Goal: Task Accomplishment & Management: Manage account settings

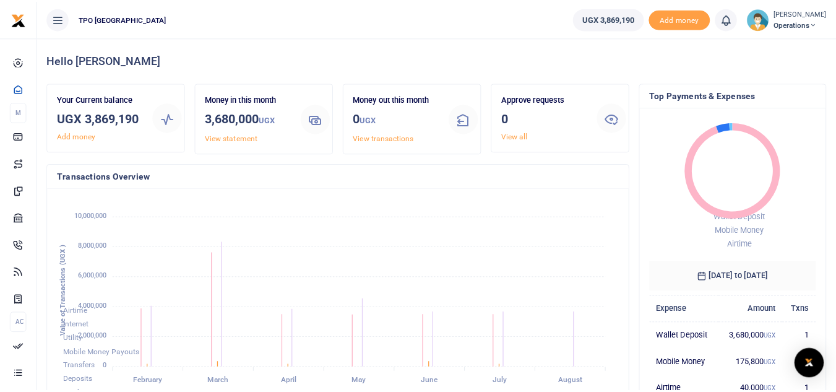
scroll to position [10, 10]
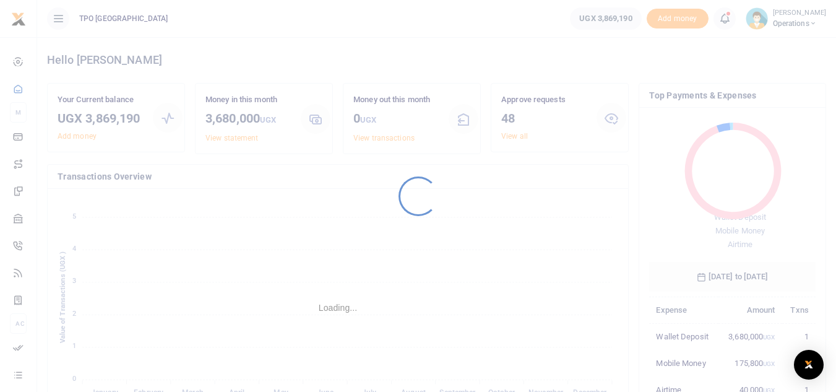
scroll to position [10, 10]
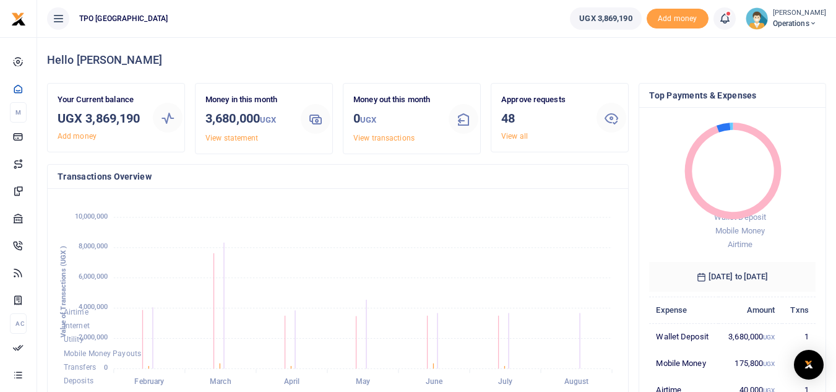
click at [721, 22] on icon at bounding box center [725, 19] width 12 height 14
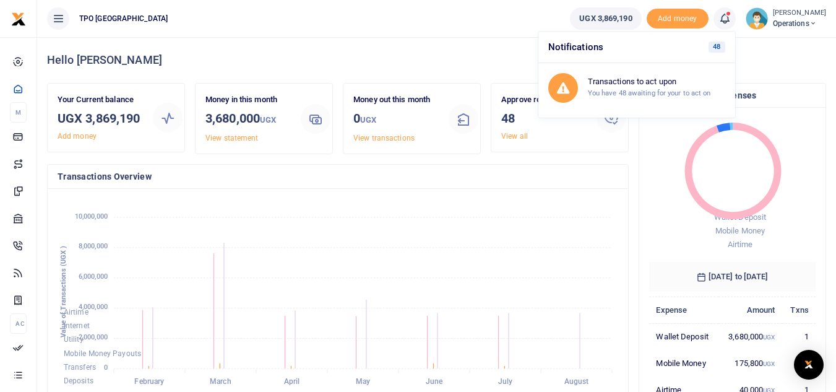
click at [760, 21] on img at bounding box center [757, 18] width 22 height 22
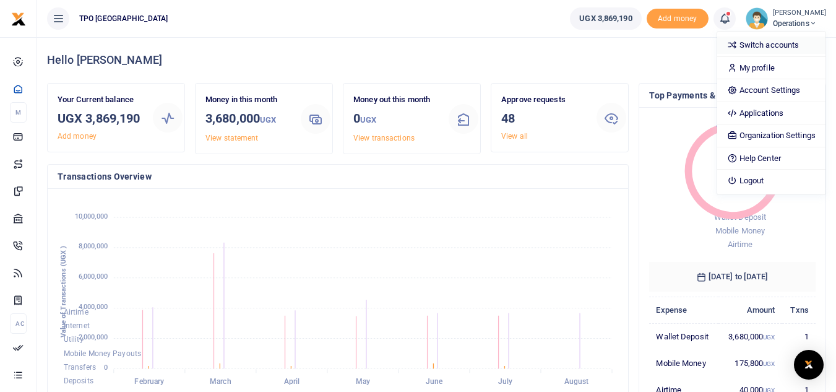
click at [758, 49] on link "Switch accounts" at bounding box center [771, 45] width 108 height 17
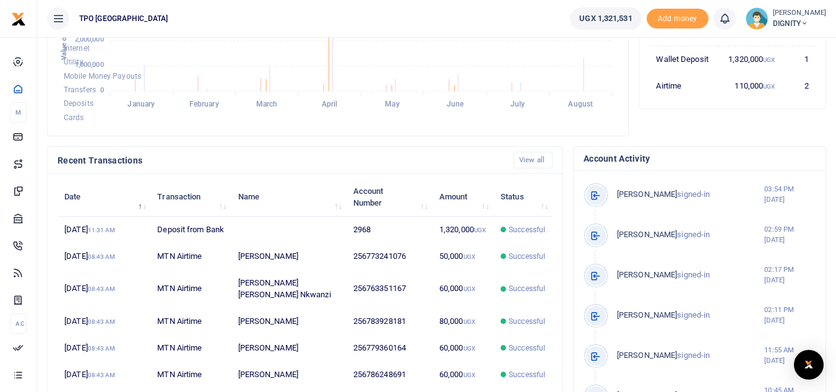
scroll to position [270, 0]
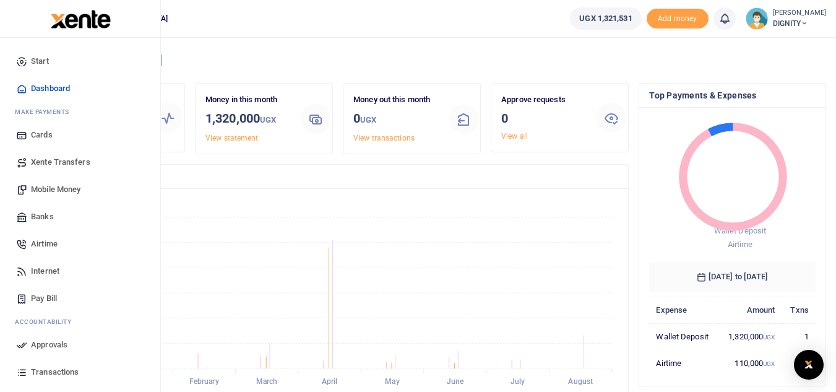
click at [50, 243] on span "Airtime" at bounding box center [44, 244] width 27 height 12
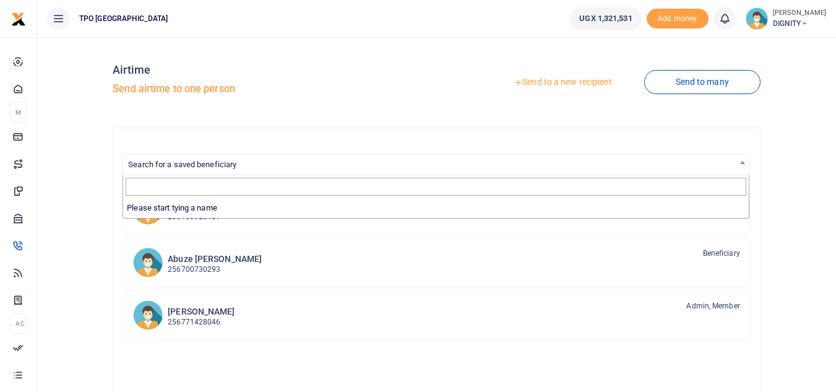
click at [672, 160] on span "Search for a saved beneficiary" at bounding box center [436, 163] width 626 height 19
type input "0758920841"
click at [576, 144] on div "Search for a saved beneficiary Byamukama Gerivase 256753928181 Beneficiary Abuz…" at bounding box center [437, 359] width 648 height 464
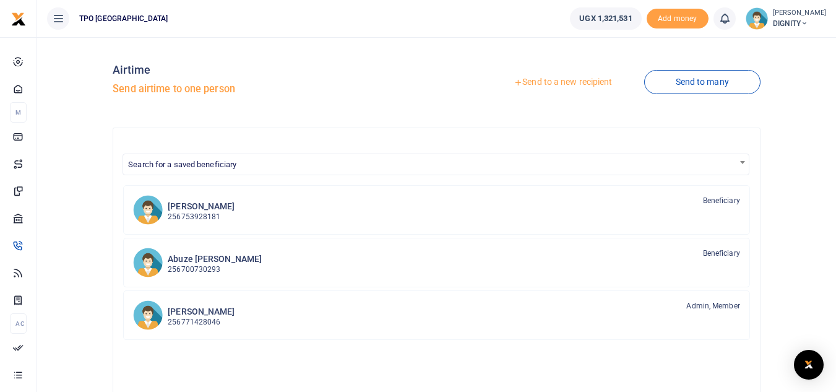
click at [540, 84] on link "Send to a new recipient" at bounding box center [563, 82] width 162 height 22
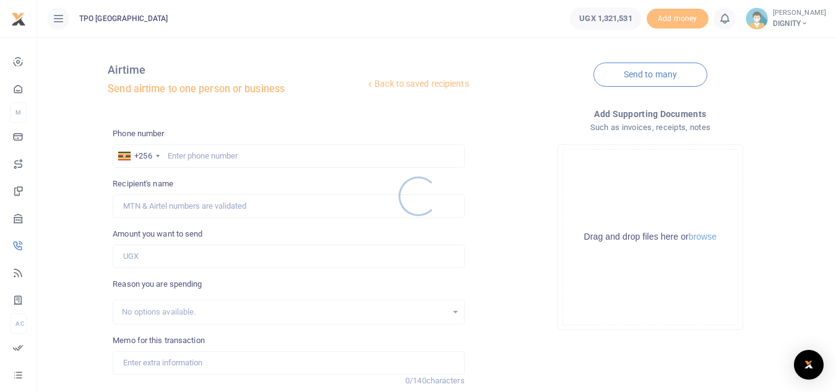
click at [207, 157] on div at bounding box center [418, 196] width 836 height 392
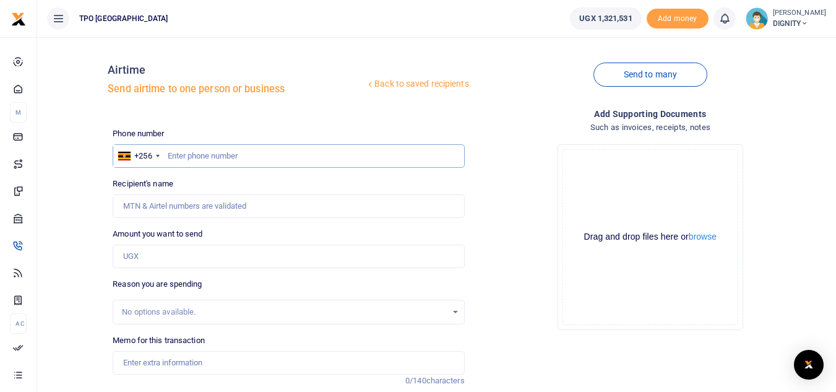
click at [187, 158] on input "text" at bounding box center [289, 156] width 352 height 24
type input "758920841"
click at [159, 208] on input "Recipient's name" at bounding box center [289, 206] width 352 height 24
type input "rose tafumba"
click at [170, 263] on input "Amount you want to send" at bounding box center [289, 256] width 352 height 24
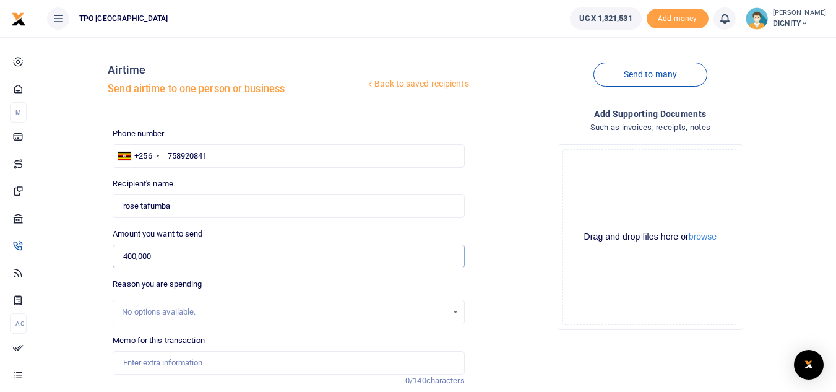
type input "400,000"
click at [212, 311] on div "No options available." at bounding box center [284, 312] width 324 height 12
click at [453, 310] on div "No options available." at bounding box center [288, 312] width 350 height 14
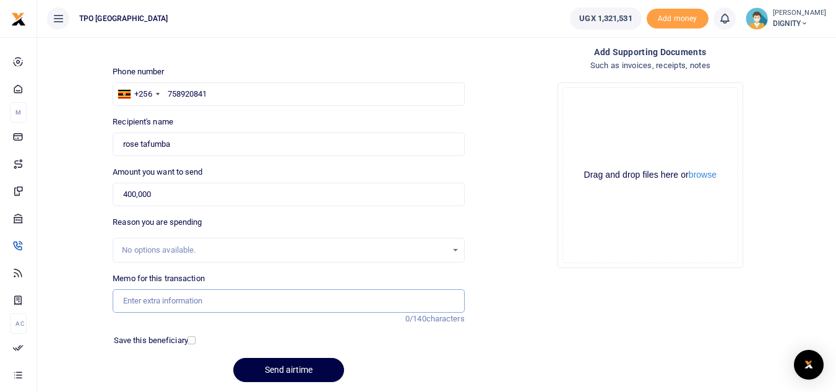
click at [190, 301] on input "Memo for this transaction" at bounding box center [289, 301] width 352 height 24
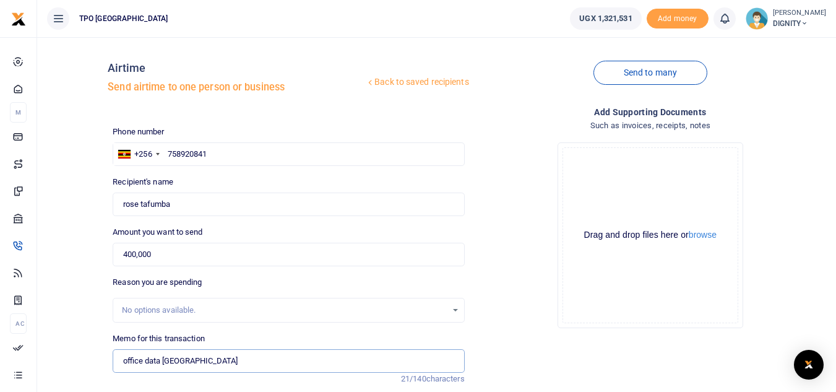
scroll to position [0, 0]
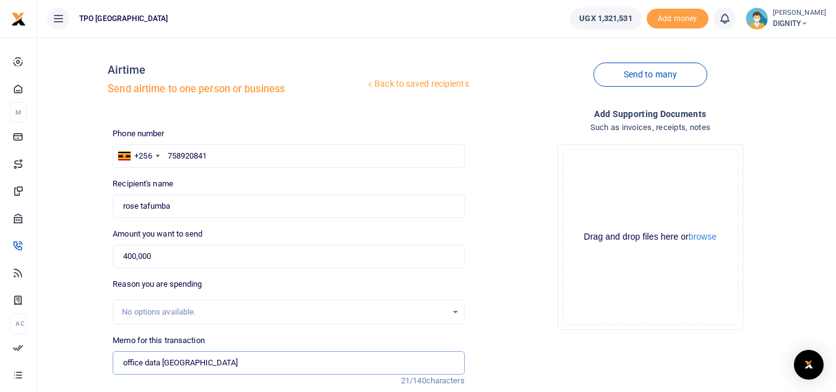
type input "office data [GEOGRAPHIC_DATA]"
drag, startPoint x: 210, startPoint y: 157, endPoint x: 165, endPoint y: 157, distance: 45.2
click at [165, 157] on input "758920841" at bounding box center [289, 156] width 352 height 24
drag, startPoint x: 183, startPoint y: 208, endPoint x: 108, endPoint y: 205, distance: 75.0
click at [108, 205] on div "Recipient's name Found Name is required." at bounding box center [288, 198] width 361 height 40
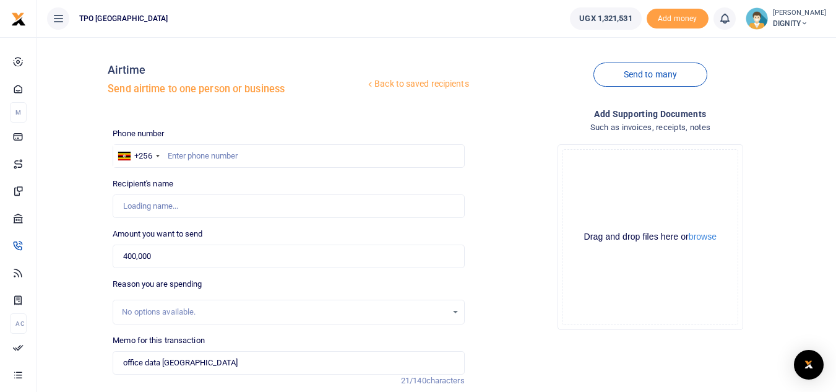
click at [82, 149] on div "Back to saved recipients Airtime Send airtime to one person or business Send to…" at bounding box center [436, 250] width 789 height 407
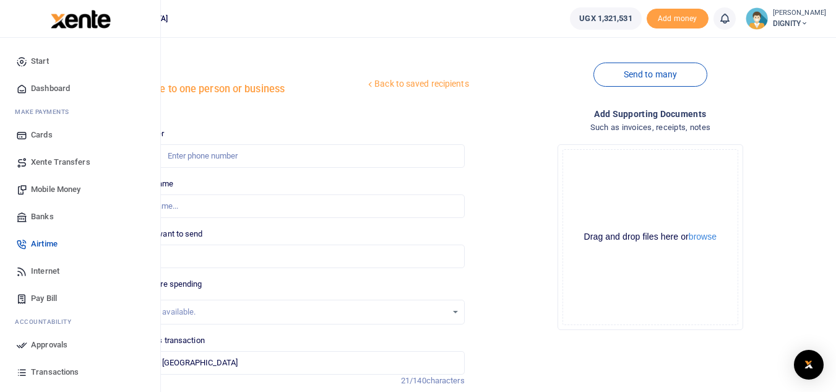
click at [65, 185] on span "Mobile Money" at bounding box center [56, 189] width 50 height 12
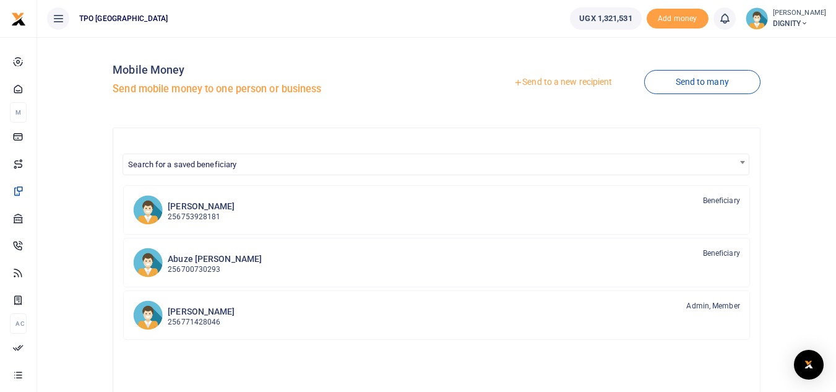
click at [566, 80] on link "Send to a new recipient" at bounding box center [563, 82] width 162 height 22
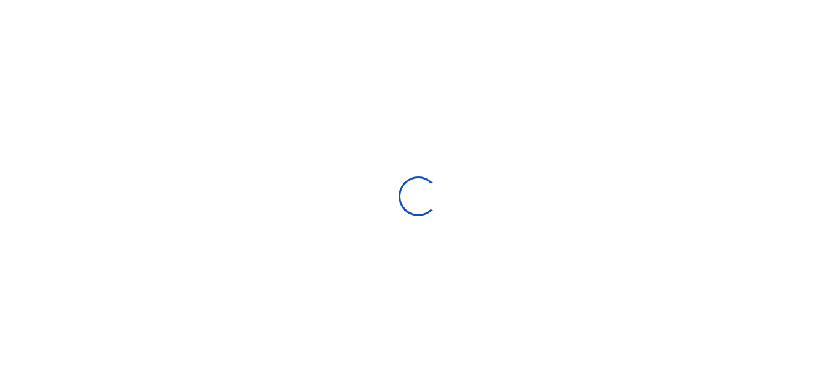
select select "Loading bundles"
select select
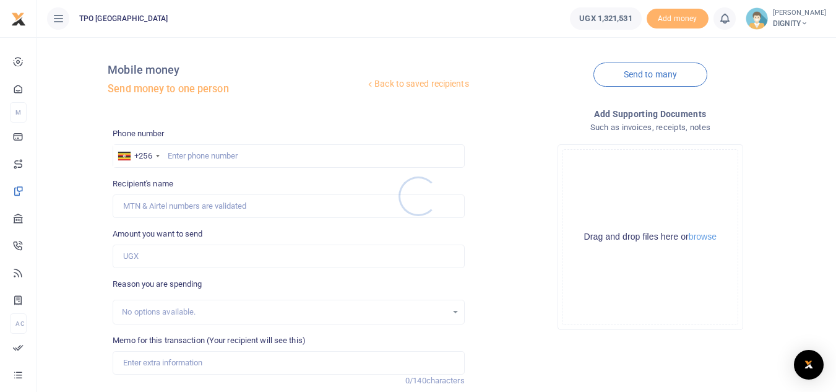
click at [183, 154] on div at bounding box center [418, 196] width 836 height 392
click at [178, 154] on input "text" at bounding box center [289, 156] width 352 height 24
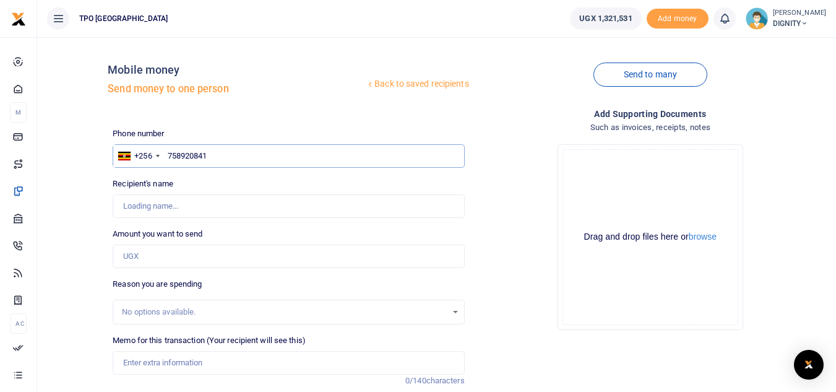
type input "758920841"
click at [161, 208] on input "Recipient's name" at bounding box center [289, 206] width 352 height 24
type input "rose tafumba"
click at [175, 255] on input "Amount you want to send" at bounding box center [289, 256] width 352 height 24
click at [137, 254] on input "390,000" at bounding box center [289, 256] width 352 height 24
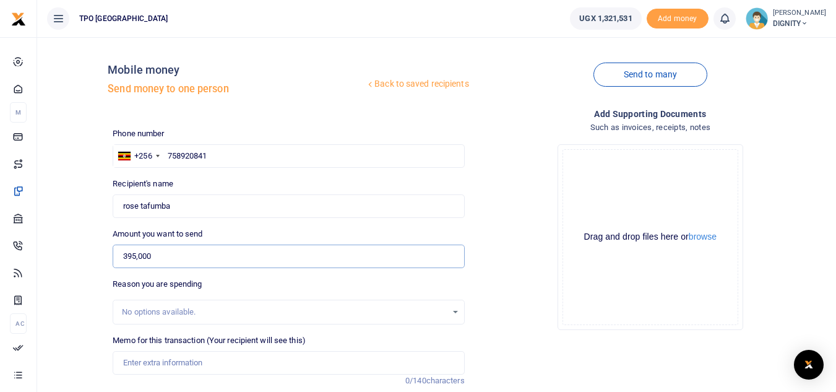
type input "395,000"
click at [533, 306] on div "Drop your files here Drag and drop files here or browse Powered by Uppy" at bounding box center [651, 236] width 352 height 205
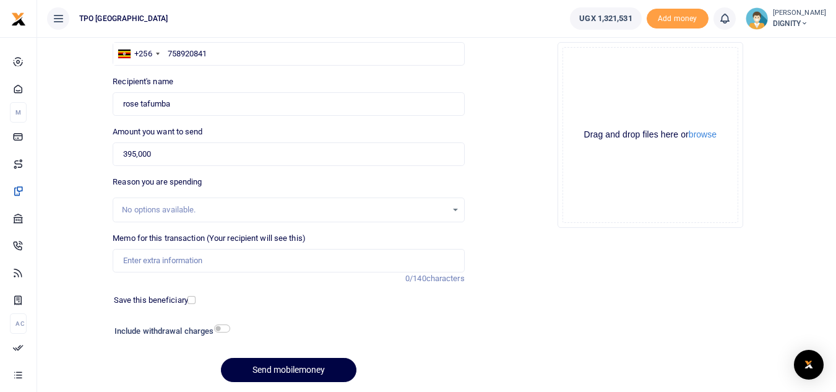
scroll to position [124, 0]
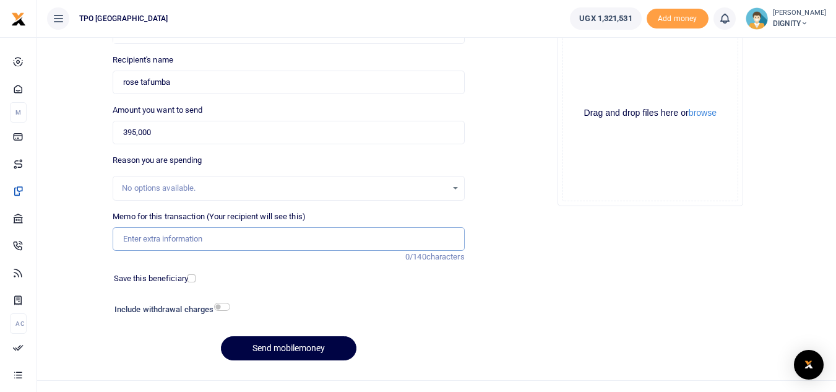
click at [333, 240] on input "Memo for this transaction (Your recipient will see this)" at bounding box center [289, 239] width 352 height 24
type input "office data"
click at [277, 345] on button "Send mobilemoney" at bounding box center [289, 348] width 136 height 24
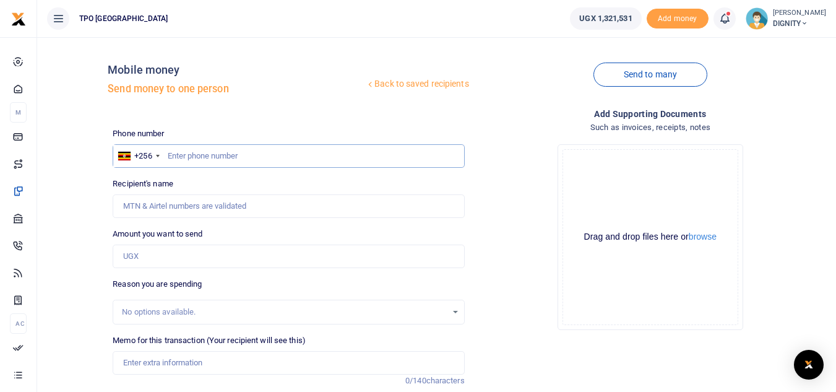
click at [182, 158] on input "text" at bounding box center [289, 156] width 352 height 24
type input "707405175"
click at [162, 201] on input "Recipient's name" at bounding box center [289, 206] width 352 height 24
click at [150, 207] on input "Found" at bounding box center [289, 206] width 352 height 24
type input "Aboth martha"
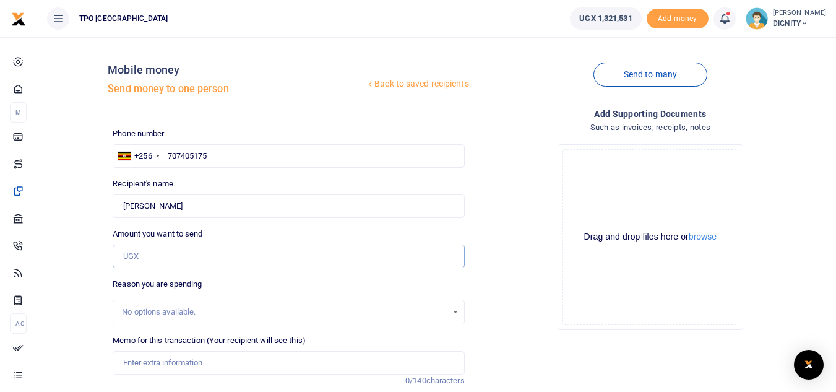
click at [166, 258] on input "Amount you want to send" at bounding box center [289, 256] width 352 height 24
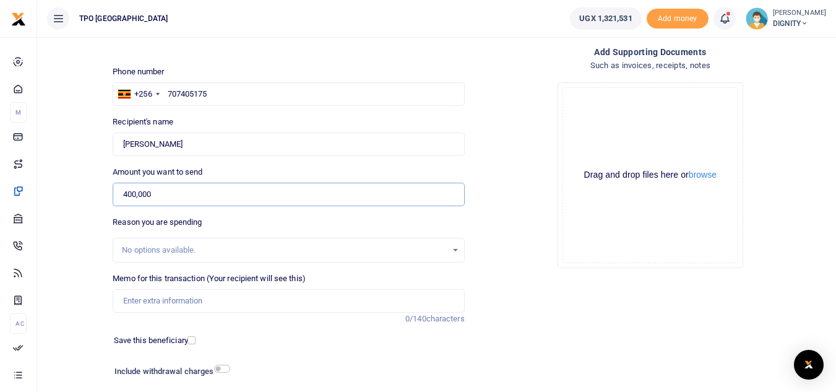
type input "400,000"
click at [210, 307] on input "Memo for this transaction (Your recipient will see this)" at bounding box center [289, 301] width 352 height 24
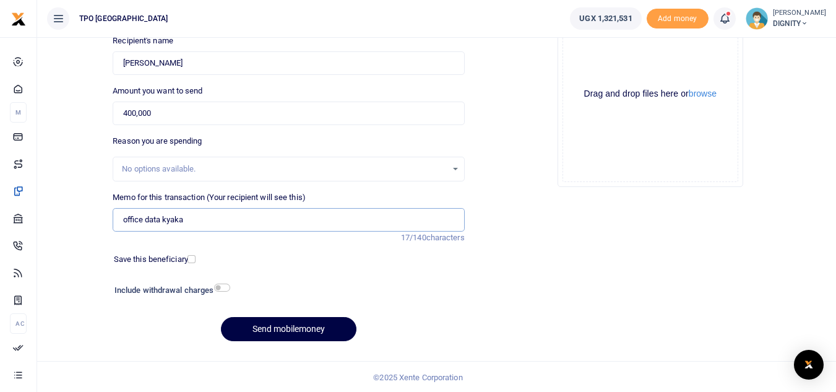
scroll to position [144, 0]
type input "office data kyaka"
click at [279, 329] on button "Send mobilemoney" at bounding box center [289, 328] width 136 height 24
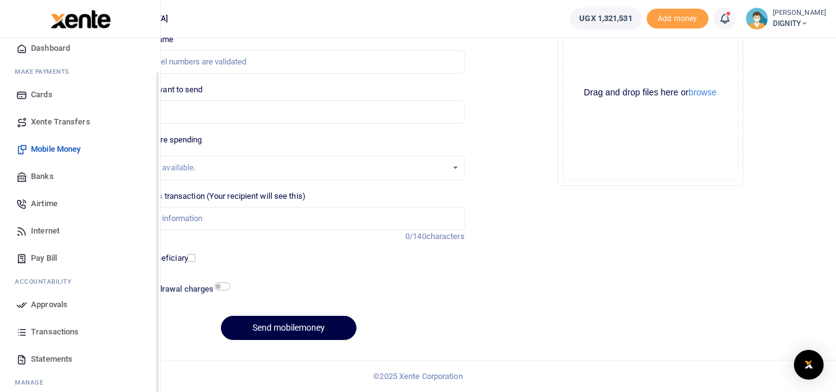
scroll to position [62, 0]
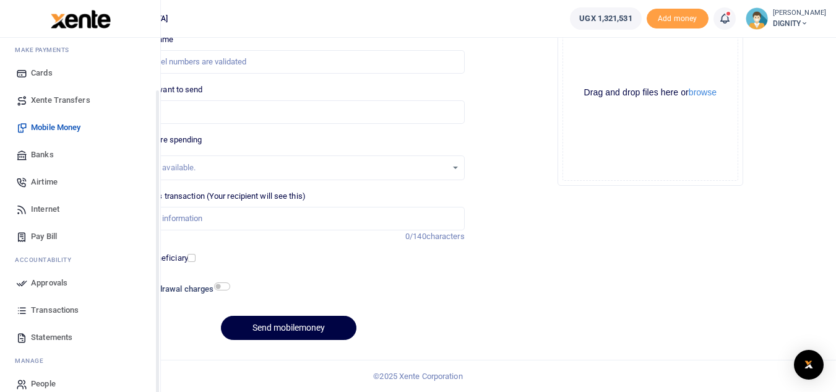
click at [52, 281] on span "Approvals" at bounding box center [49, 283] width 37 height 12
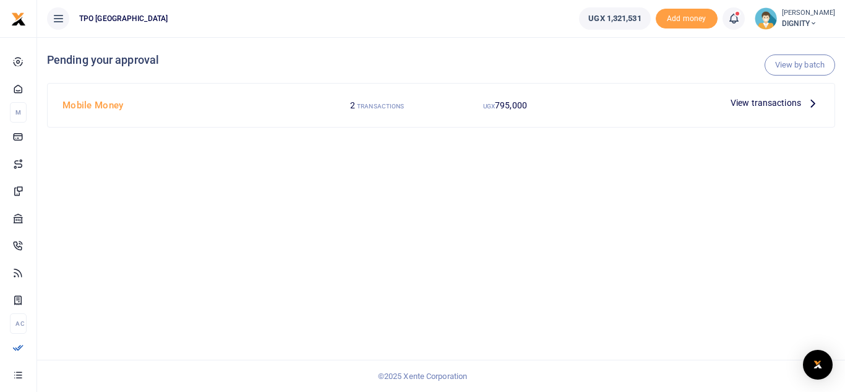
click at [812, 103] on icon at bounding box center [813, 103] width 14 height 14
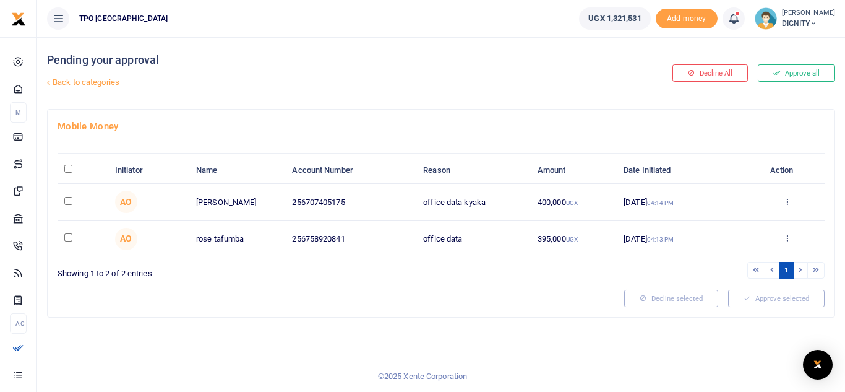
click at [67, 199] on input "checkbox" at bounding box center [68, 201] width 8 height 8
checkbox input "true"
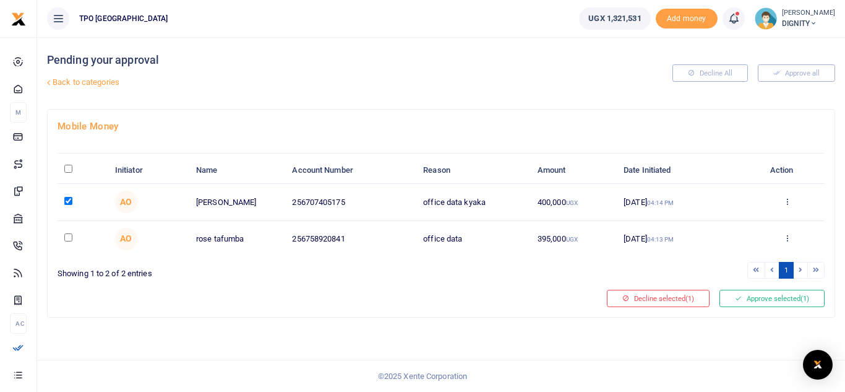
click at [71, 234] on input "checkbox" at bounding box center [68, 237] width 8 height 8
checkbox input "true"
click at [763, 298] on button "Approve selected (2)" at bounding box center [772, 298] width 105 height 17
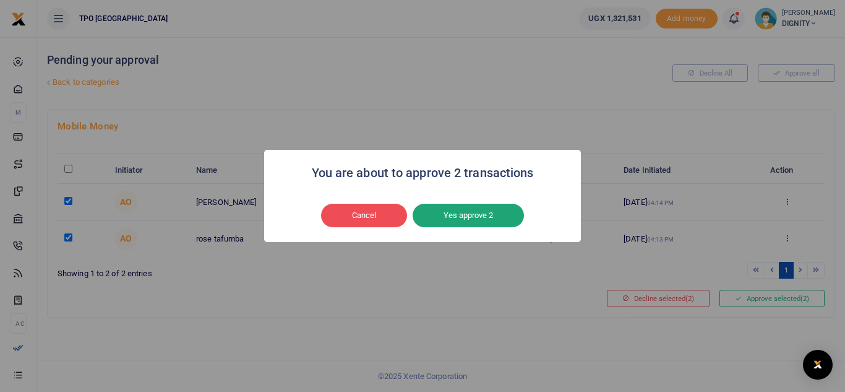
click at [467, 214] on button "Yes approve 2" at bounding box center [468, 216] width 111 height 24
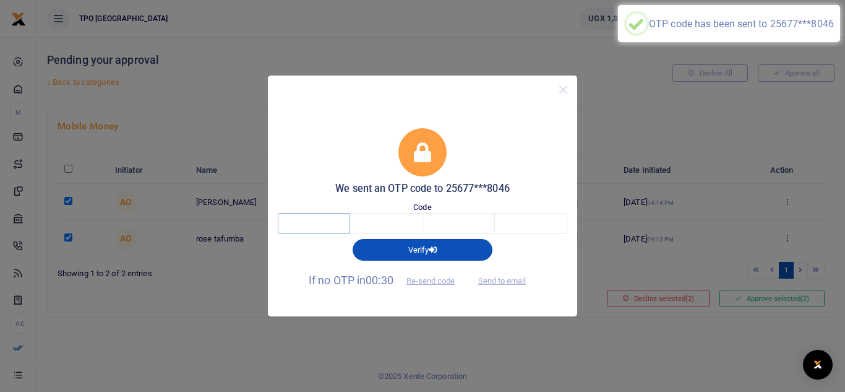
click at [319, 225] on input "text" at bounding box center [314, 223] width 72 height 21
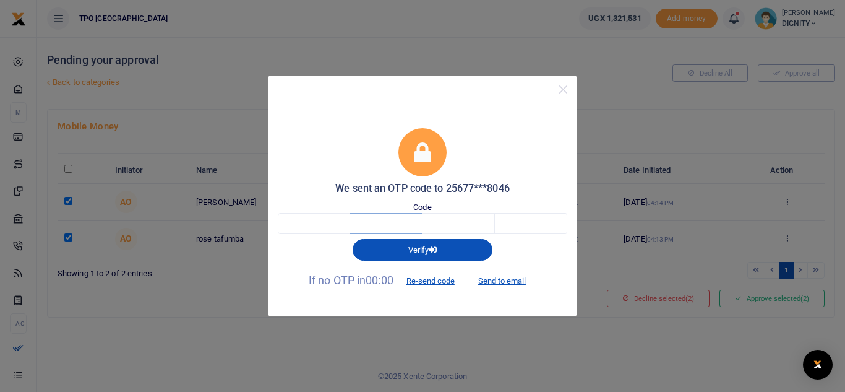
click at [386, 227] on input "text" at bounding box center [386, 223] width 72 height 21
click at [326, 220] on input "text" at bounding box center [314, 223] width 72 height 21
type input "6"
type input "2"
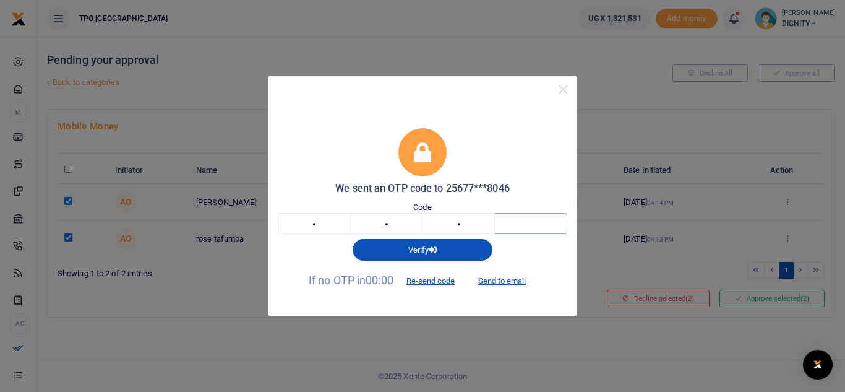
type input "5"
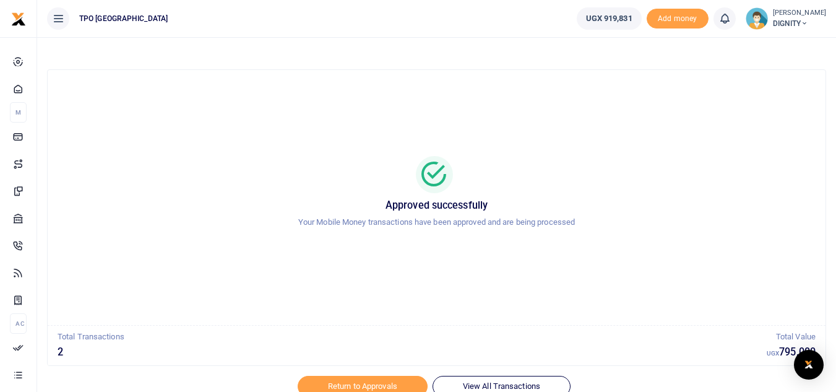
scroll to position [52, 0]
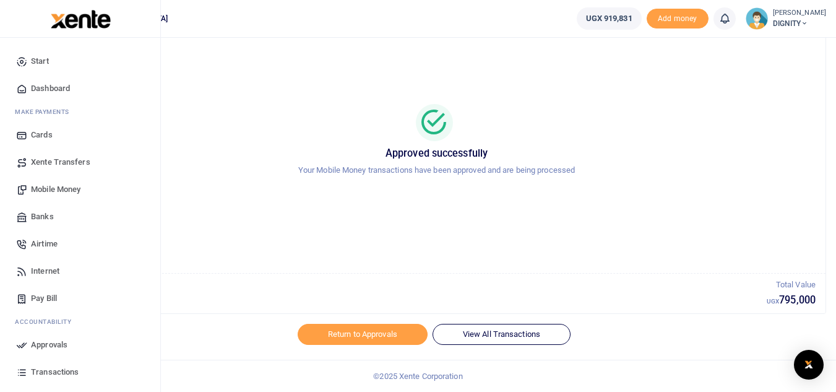
click at [47, 242] on span "Airtime" at bounding box center [44, 244] width 27 height 12
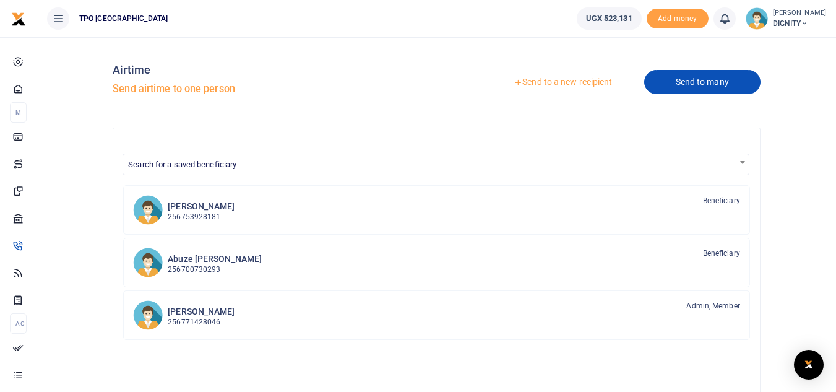
click at [680, 81] on link "Send to many" at bounding box center [702, 82] width 116 height 24
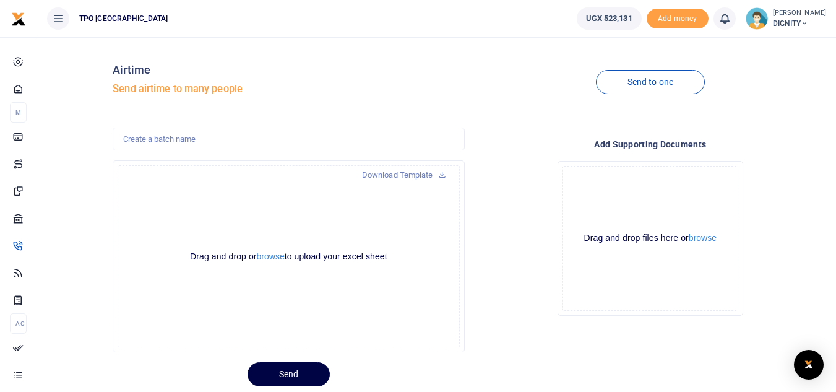
click at [266, 254] on div at bounding box center [418, 196] width 836 height 392
click at [266, 255] on button "browse" at bounding box center [271, 256] width 28 height 9
click at [260, 254] on button "browse" at bounding box center [271, 256] width 28 height 9
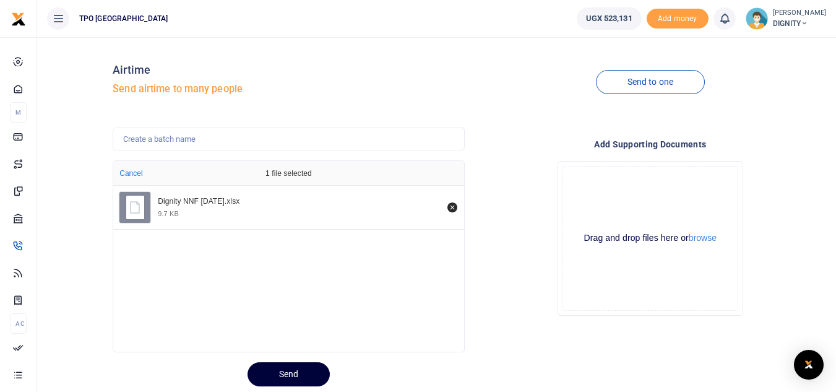
click at [292, 374] on button "Send" at bounding box center [289, 374] width 82 height 24
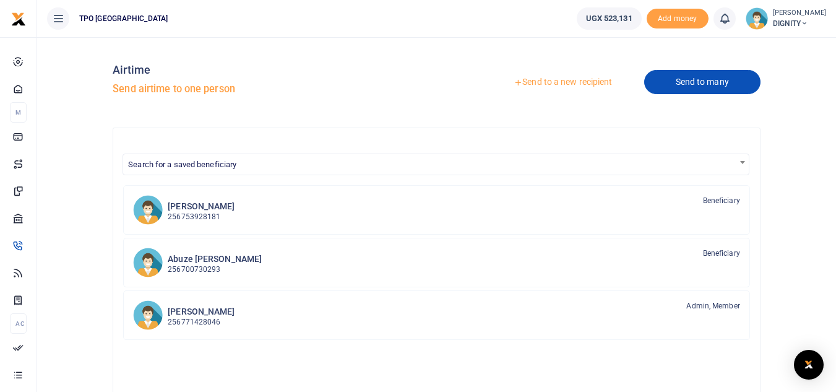
click at [683, 81] on link "Send to many" at bounding box center [702, 82] width 116 height 24
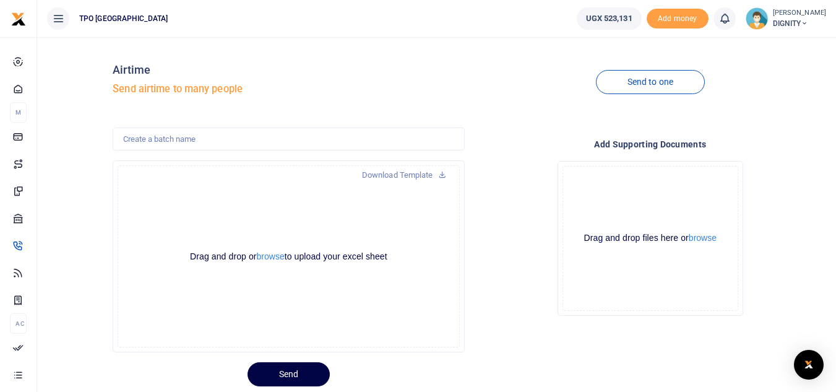
click at [268, 254] on div at bounding box center [418, 196] width 836 height 392
click at [269, 256] on button "browse" at bounding box center [271, 256] width 28 height 9
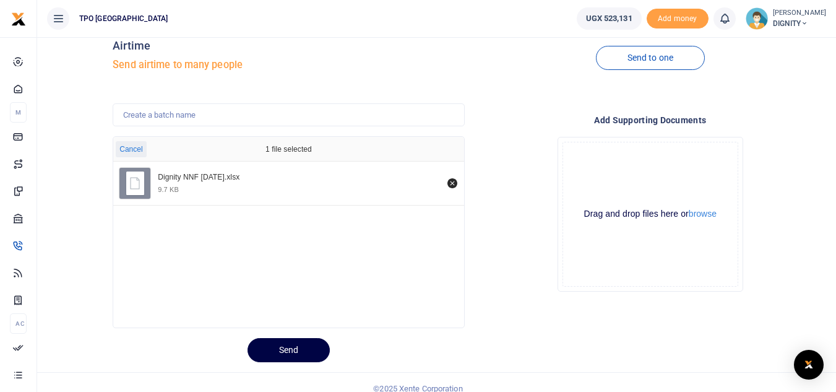
scroll to position [37, 0]
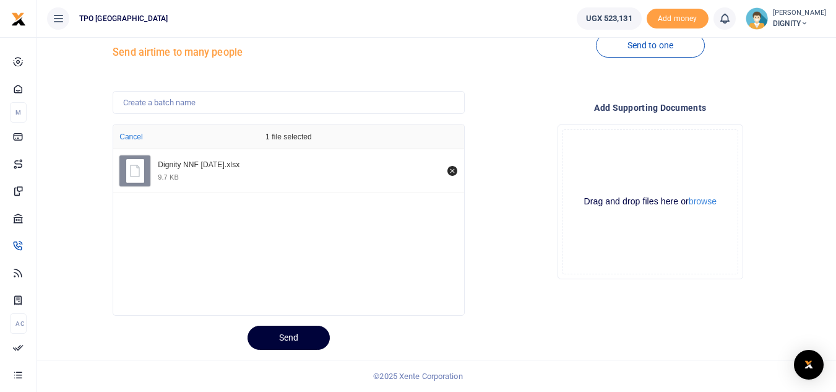
click at [293, 340] on button "Send" at bounding box center [289, 338] width 82 height 24
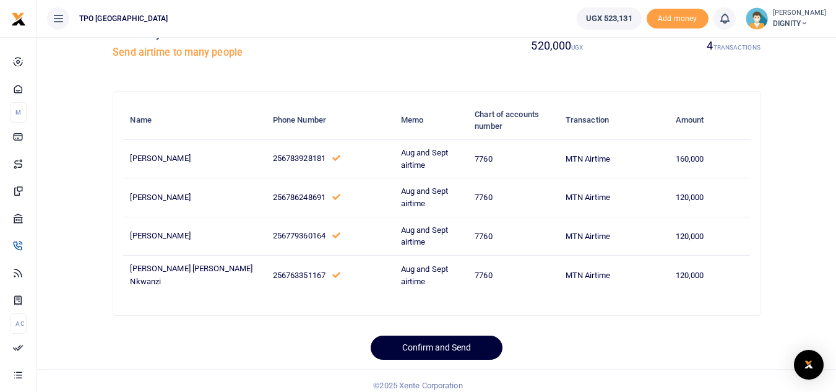
click at [425, 347] on button "Confirm and Send" at bounding box center [437, 347] width 132 height 24
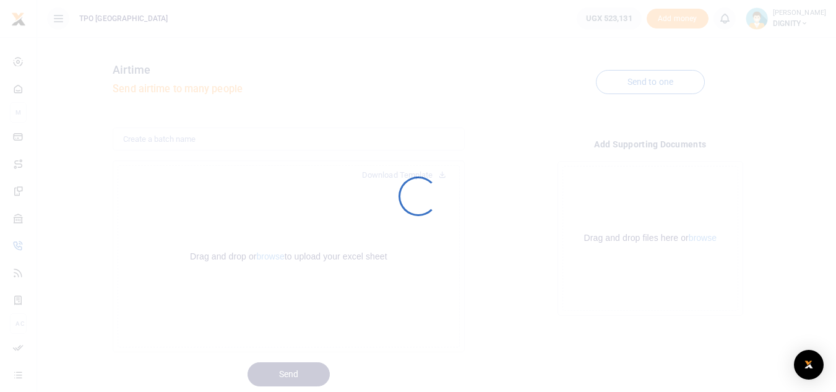
scroll to position [37, 0]
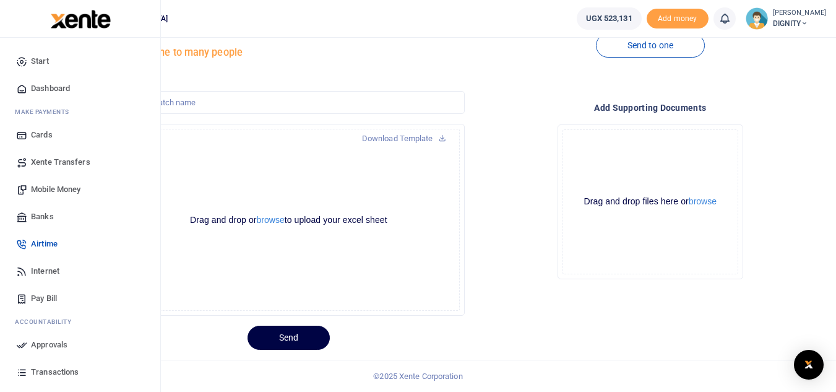
click at [53, 340] on span "Approvals" at bounding box center [49, 345] width 37 height 12
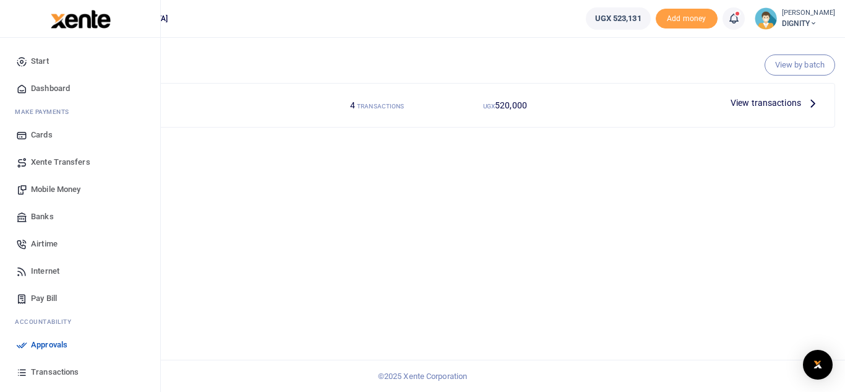
click at [66, 160] on span "Xente Transfers" at bounding box center [60, 162] width 59 height 12
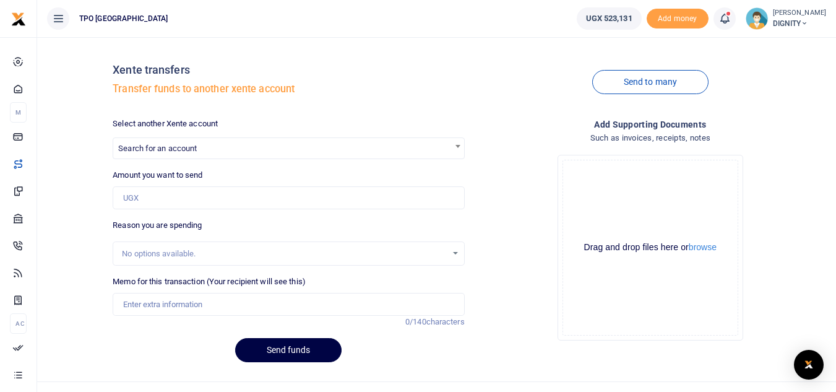
scroll to position [22, 0]
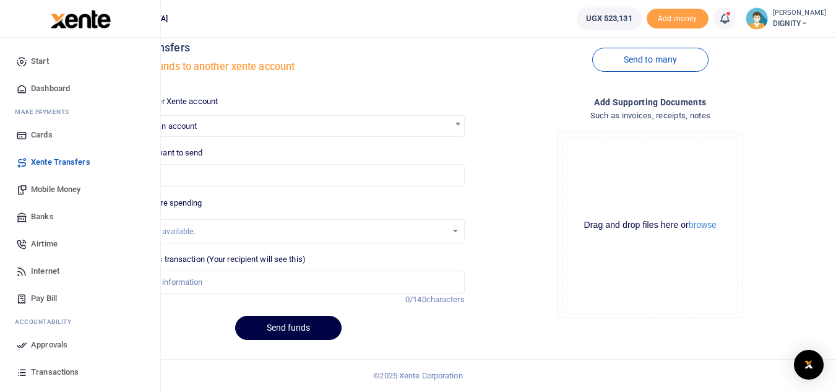
click at [68, 162] on span "Xente Transfers" at bounding box center [60, 162] width 59 height 12
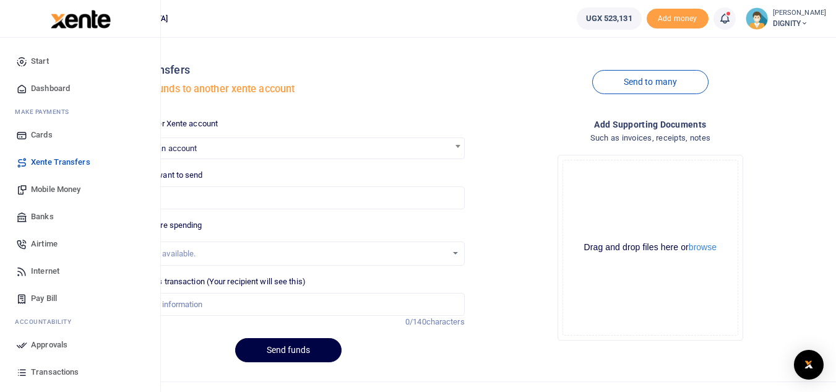
click at [41, 243] on span "Airtime" at bounding box center [44, 244] width 27 height 12
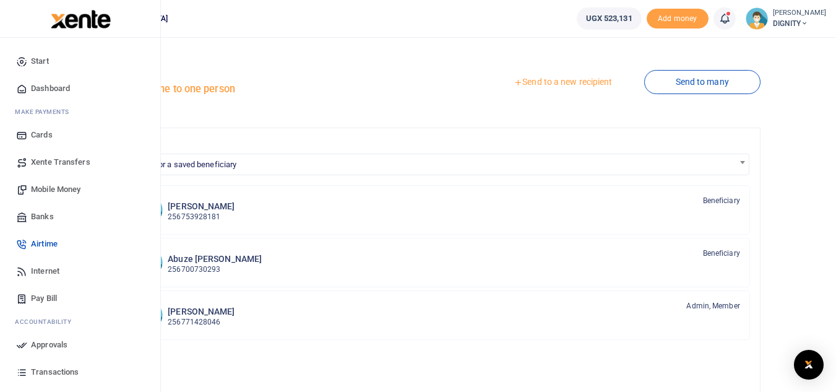
click at [58, 342] on span "Approvals" at bounding box center [49, 345] width 37 height 12
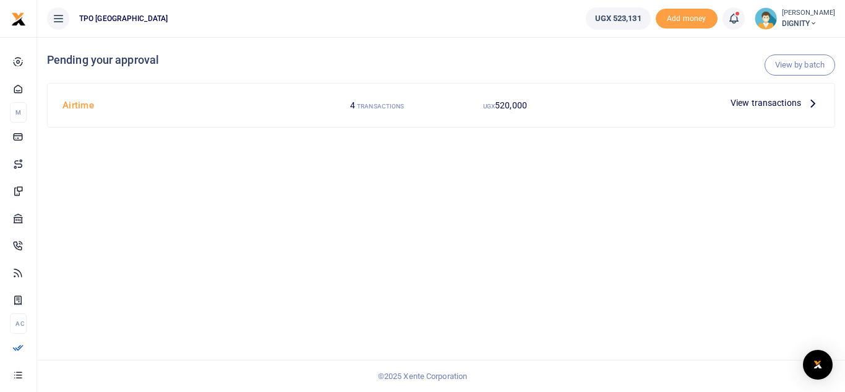
click at [769, 103] on span "View transactions" at bounding box center [766, 103] width 71 height 14
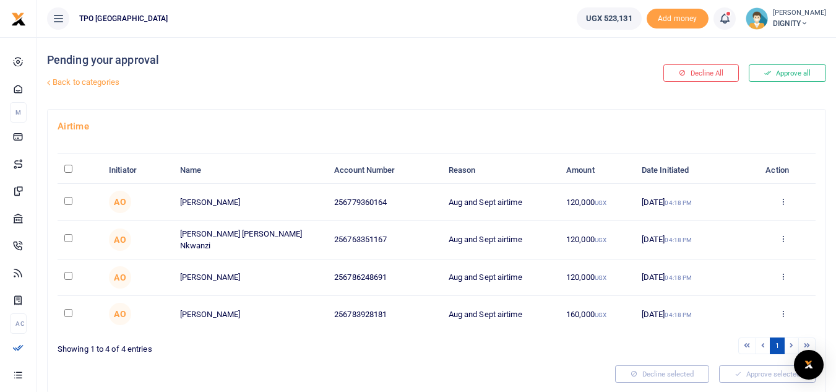
click at [69, 200] on input "checkbox" at bounding box center [68, 201] width 8 height 8
checkbox input "true"
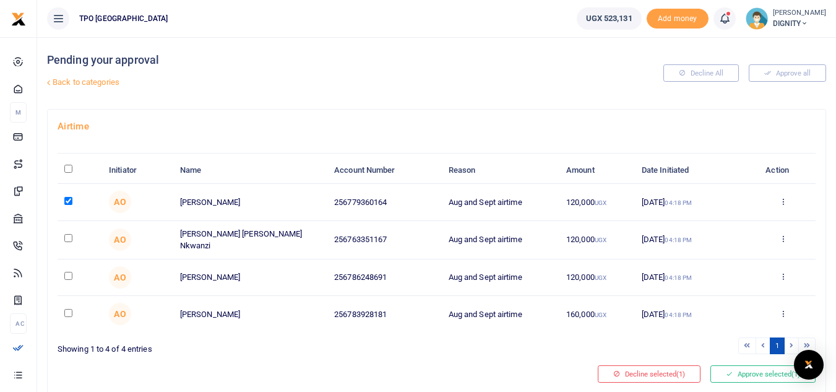
click at [71, 238] on input "checkbox" at bounding box center [68, 238] width 8 height 8
checkbox input "true"
click at [69, 275] on input "checkbox" at bounding box center [68, 276] width 8 height 8
checkbox input "true"
click at [70, 313] on input "checkbox" at bounding box center [68, 313] width 8 height 8
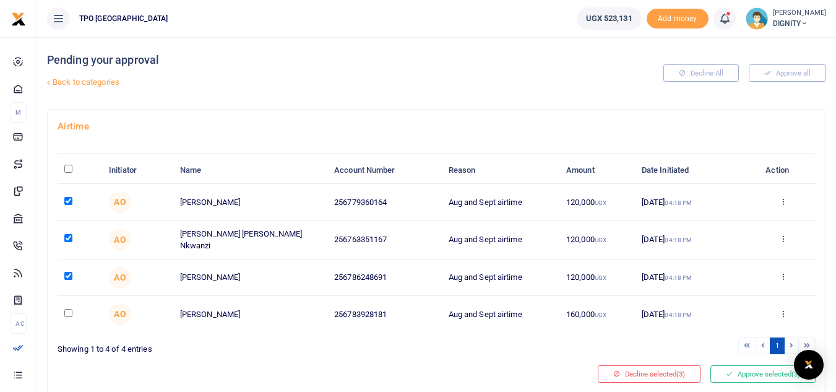
checkbox input "true"
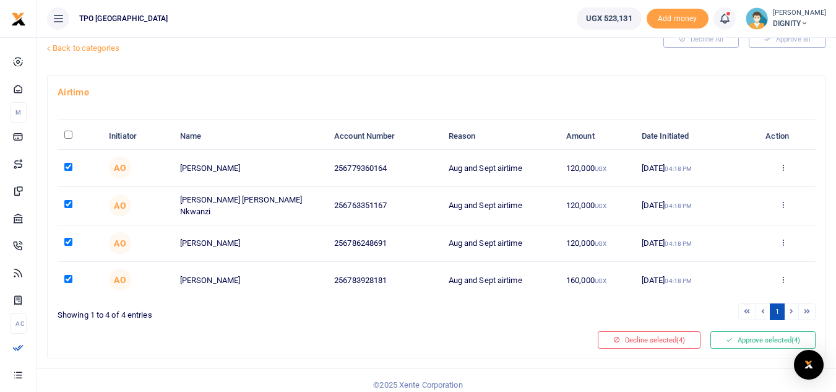
scroll to position [41, 0]
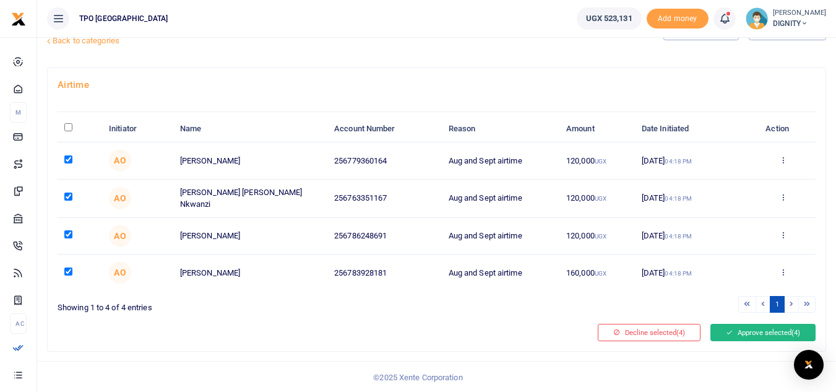
click at [762, 332] on button "Approve selected (4)" at bounding box center [762, 332] width 105 height 17
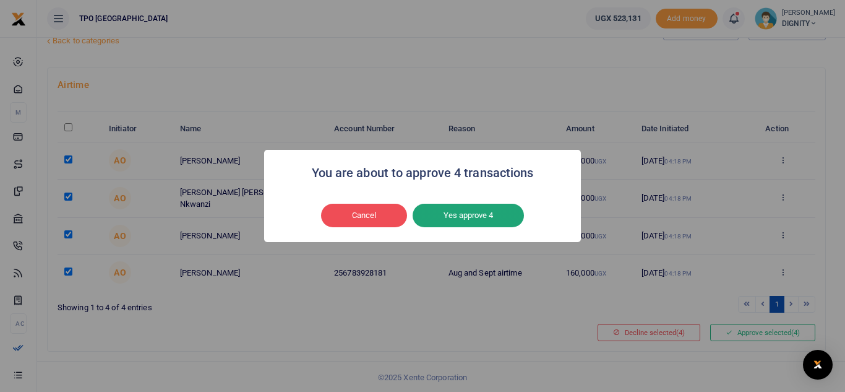
click at [480, 217] on button "Yes approve 4" at bounding box center [468, 216] width 111 height 24
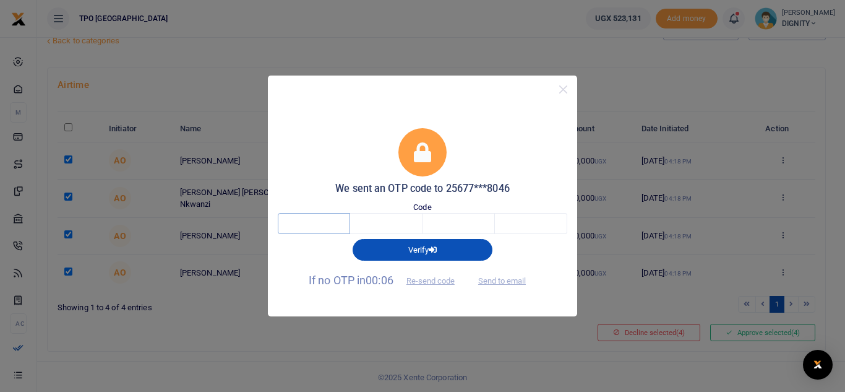
click at [330, 220] on input "text" at bounding box center [314, 223] width 72 height 21
type input "2"
type input "8"
type input "3"
type input "4"
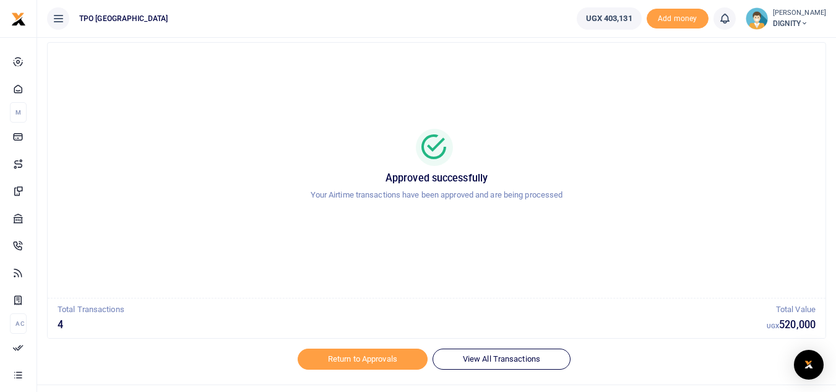
scroll to position [52, 0]
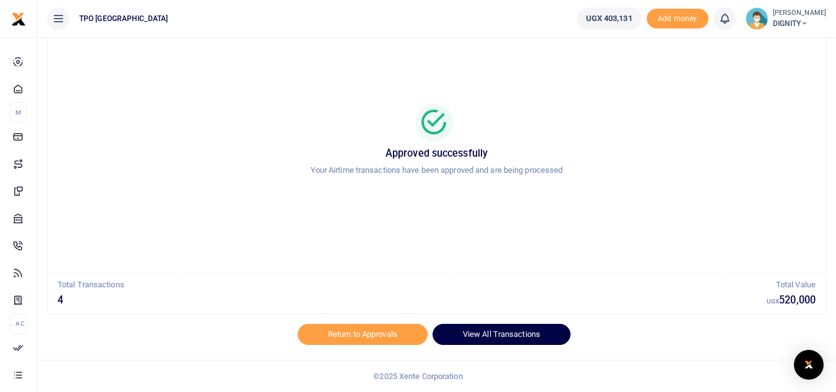
click at [496, 333] on link "View All Transactions" at bounding box center [502, 334] width 138 height 21
